Goal: Information Seeking & Learning: Learn about a topic

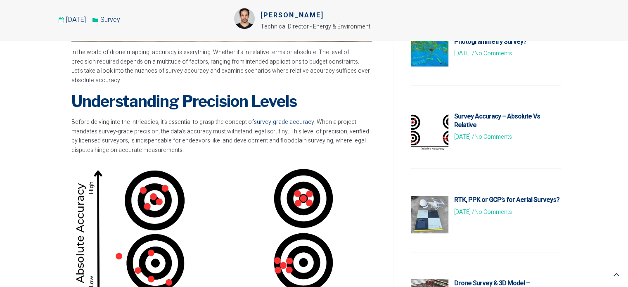
scroll to position [454, 0]
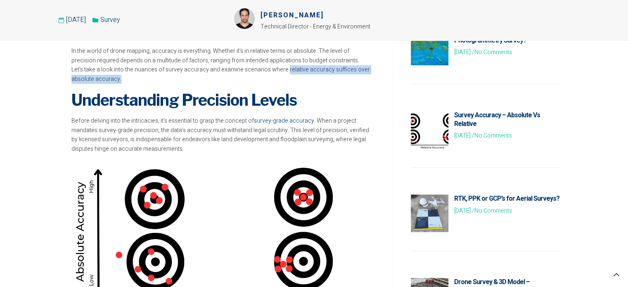
drag, startPoint x: 241, startPoint y: 71, endPoint x: 367, endPoint y: 71, distance: 126.0
click at [367, 71] on p "In the world of drone mapping, accuracy is everything. Whether it’s in relative…" at bounding box center [221, 65] width 300 height 37
copy p "relative accuracy suffices over absolute accuracy."
click at [363, 94] on h3 "Understanding Precision Levels" at bounding box center [221, 100] width 300 height 20
click at [141, 116] on p "Before delving into the intricacies, it’s essential to grasp the concept of sur…" at bounding box center [221, 134] width 300 height 37
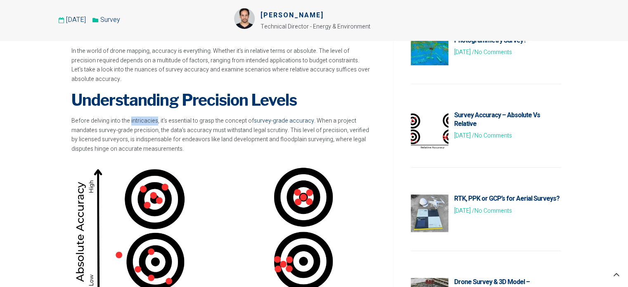
click at [143, 116] on p "Before delving into the intricacies, it’s essential to grasp the concept of sur…" at bounding box center [221, 134] width 300 height 37
copy p "intricacies"
click at [180, 117] on p "Before delving into the intricacies, it’s essential to grasp the concept of sur…" at bounding box center [221, 134] width 300 height 37
click at [148, 133] on p "Before delving into the intricacies, it’s essential to grasp the concept of sur…" at bounding box center [221, 134] width 300 height 37
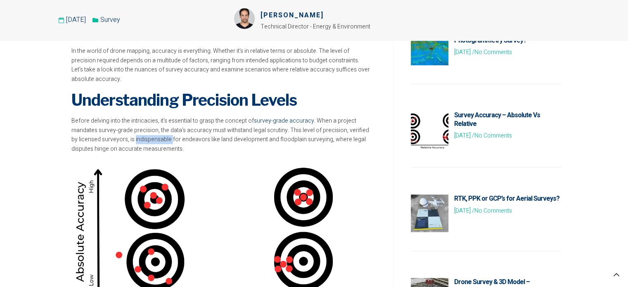
copy p "indispensable"
click at [183, 132] on p "Before delving into the intricacies, it’s essential to grasp the concept of sur…" at bounding box center [221, 134] width 300 height 37
click at [183, 133] on p "Before delving into the intricacies, it’s essential to grasp the concept of sur…" at bounding box center [221, 134] width 300 height 37
copy p "endeavors"
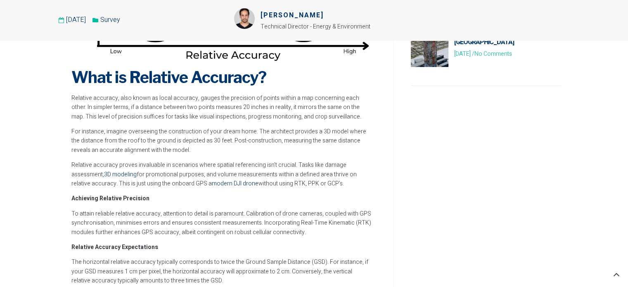
scroll to position [702, 0]
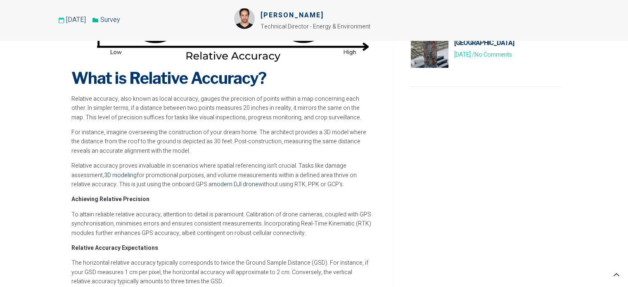
click at [202, 95] on p "Relative accuracy, also known as local accuracy, gauges the precision of points…" at bounding box center [221, 109] width 300 height 28
copy p "gauges"
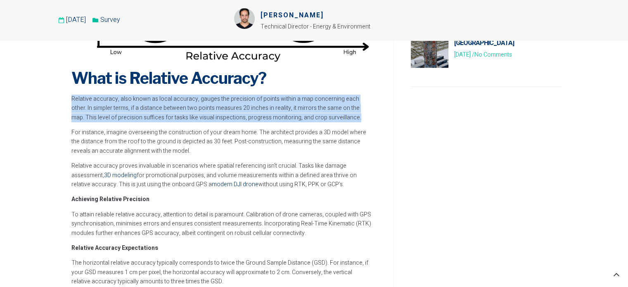
drag, startPoint x: 72, startPoint y: 90, endPoint x: 350, endPoint y: 107, distance: 278.4
click at [350, 107] on p "Relative accuracy, also known as local accuracy, gauges the precision of points…" at bounding box center [221, 109] width 300 height 28
copy p "Relative accuracy, also known as local accuracy, gauges the precision of points…"
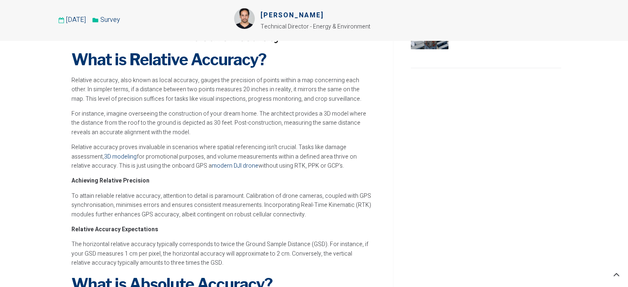
scroll to position [743, 0]
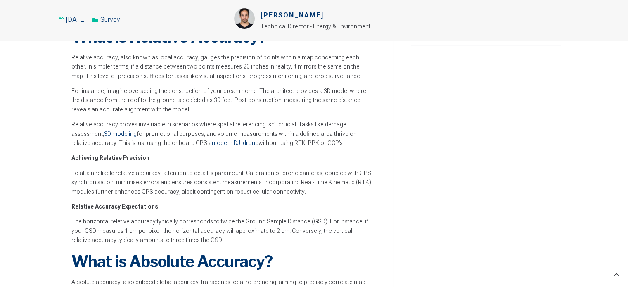
drag, startPoint x: 71, startPoint y: 114, endPoint x: 316, endPoint y: 135, distance: 245.5
click at [316, 135] on p "Relative accuracy proves invaluable in scenarios where spatial referencing isn’…" at bounding box center [221, 134] width 300 height 28
copy p "Relative accuracy proves invaluable in scenarios where spatial referencing isn’…"
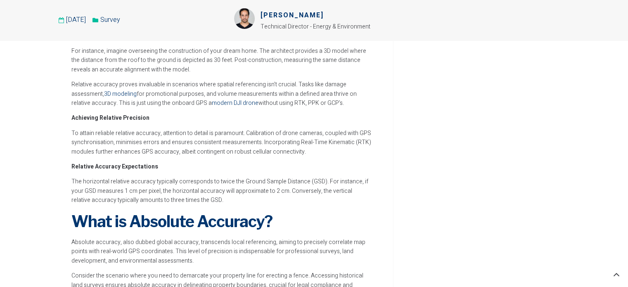
scroll to position [785, 0]
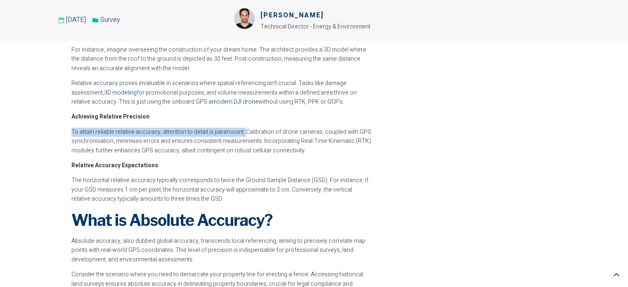
drag, startPoint x: 69, startPoint y: 123, endPoint x: 242, endPoint y: 124, distance: 173.5
copy p "To attain reliable relative accuracy, attention to detail is paramount."
click at [222, 128] on p "To attain reliable relative accuracy, attention to detail is paramount. Calibra…" at bounding box center [221, 142] width 300 height 28
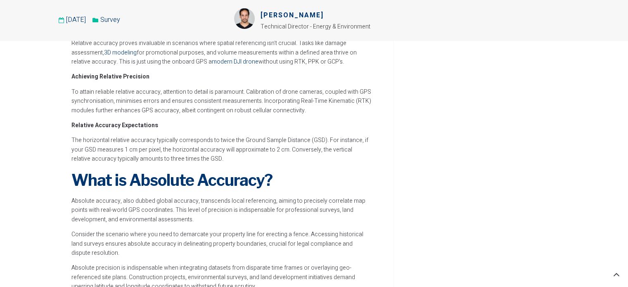
scroll to position [826, 0]
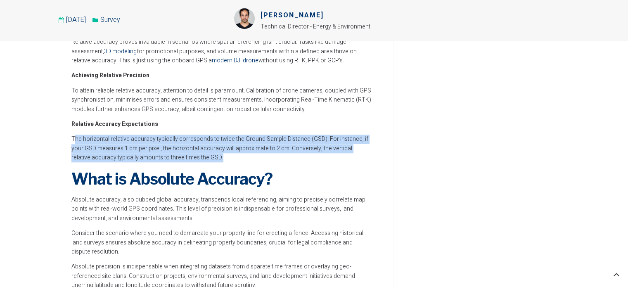
drag, startPoint x: 73, startPoint y: 128, endPoint x: 195, endPoint y: 150, distance: 124.2
click at [195, 150] on p "The horizontal relative accuracy typically corresponds to twice the Ground Samp…" at bounding box center [221, 149] width 300 height 28
drag, startPoint x: 71, startPoint y: 128, endPoint x: 200, endPoint y: 152, distance: 131.8
copy p "The horizontal relative accuracy typically corresponds to twice the Ground Samp…"
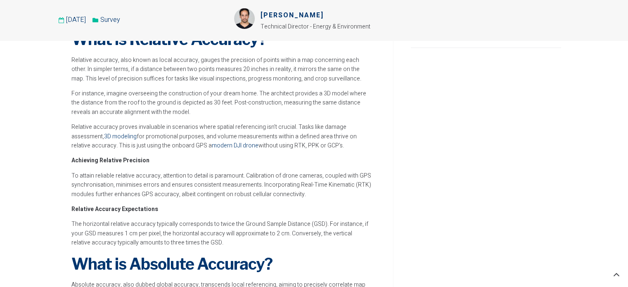
scroll to position [867, 0]
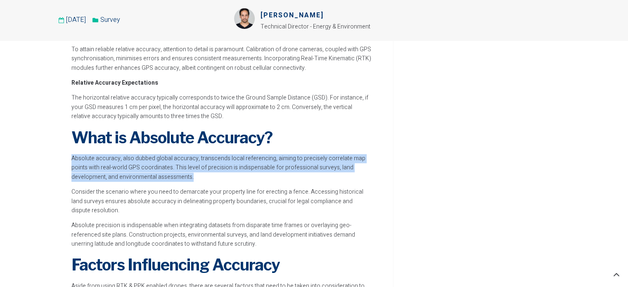
drag, startPoint x: 71, startPoint y: 148, endPoint x: 175, endPoint y: 168, distance: 106.0
copy p "Absolute accuracy, also dubbed global accuracy, transcends local referencing, a…"
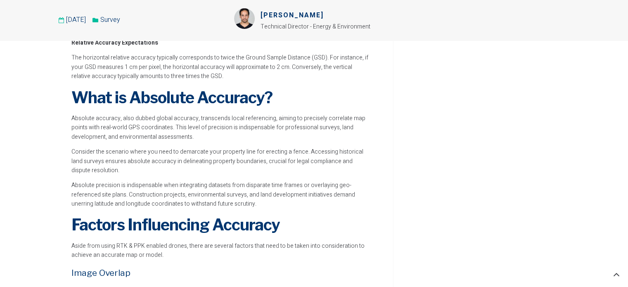
scroll to position [909, 0]
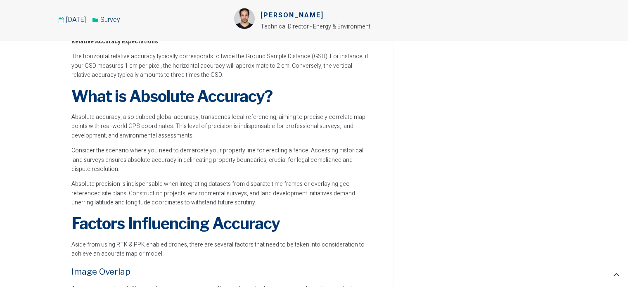
click at [188, 146] on p "Consider the scenario where you need to demarcate your property line for erecti…" at bounding box center [221, 160] width 300 height 28
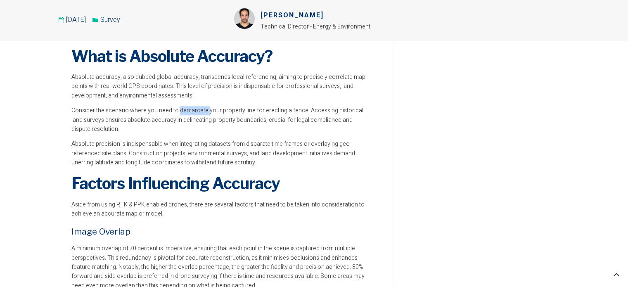
scroll to position [950, 0]
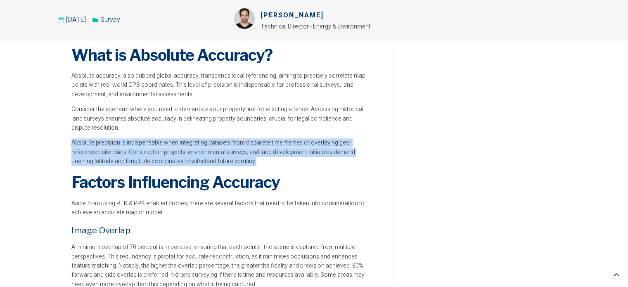
drag, startPoint x: 71, startPoint y: 135, endPoint x: 228, endPoint y: 153, distance: 158.0
click at [228, 153] on p "Absolute precision is indispensable when integrating datasets from disparate ti…" at bounding box center [221, 152] width 300 height 28
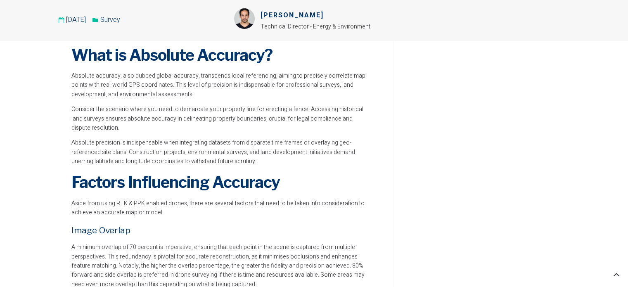
click at [351, 172] on h3 "Factors Influencing Accuracy" at bounding box center [221, 182] width 300 height 20
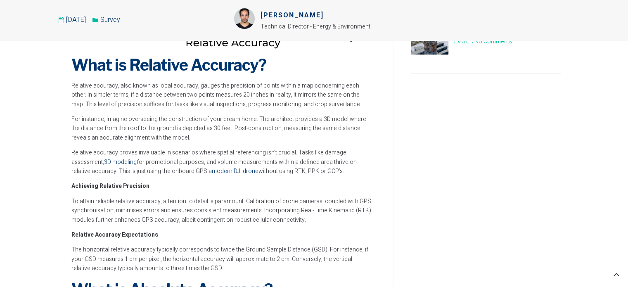
scroll to position [715, 0]
